Goal: Obtain resource: Obtain resource

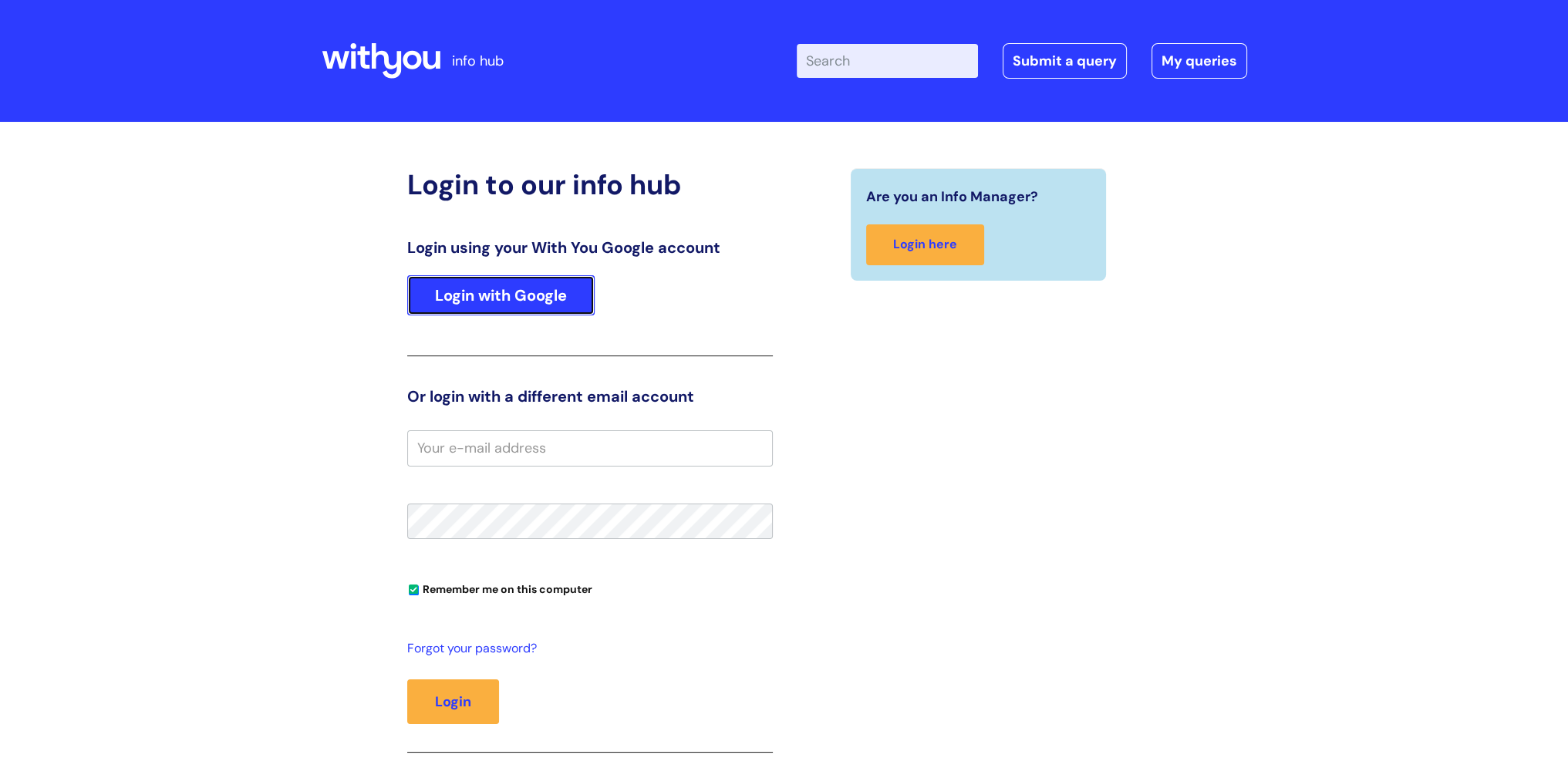
click at [511, 307] on link "Login with Google" at bounding box center [501, 295] width 188 height 40
click at [532, 286] on link "Login with Google" at bounding box center [501, 295] width 188 height 40
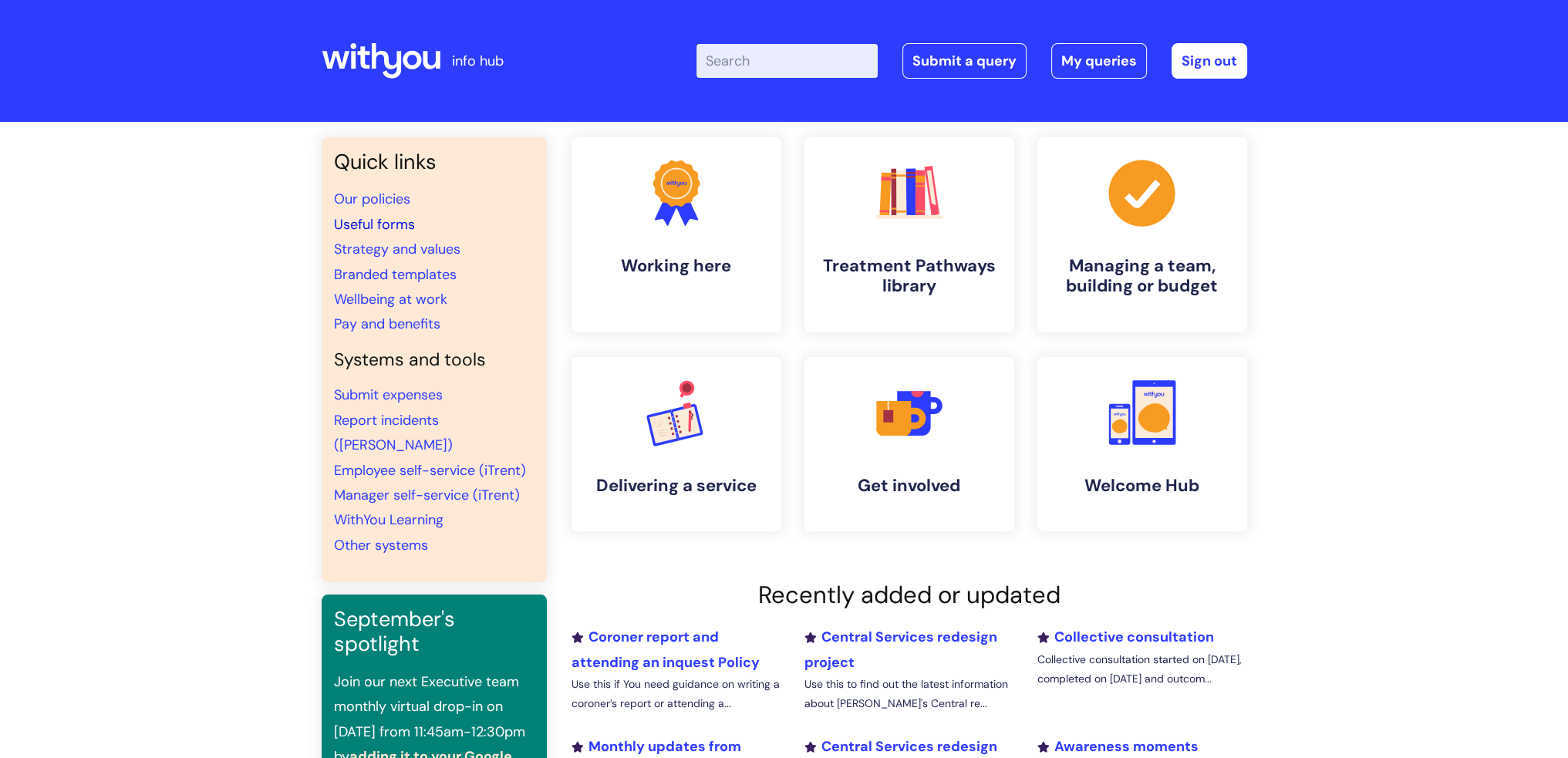
click at [383, 230] on link "Useful forms" at bounding box center [374, 224] width 81 height 19
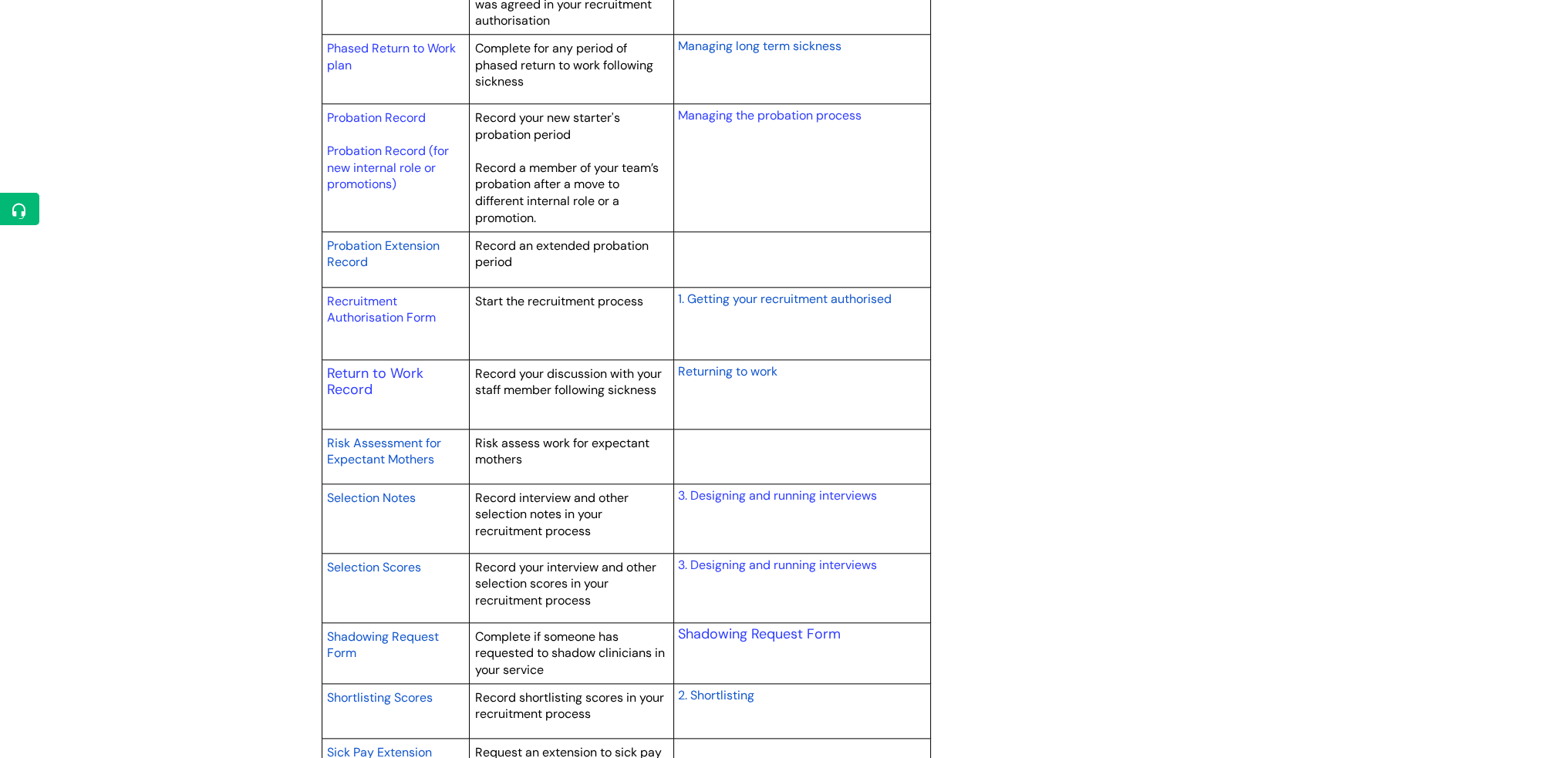
scroll to position [2159, 0]
click at [369, 368] on link "Return to Work Record" at bounding box center [375, 381] width 97 height 36
